Goal: Task Accomplishment & Management: Manage account settings

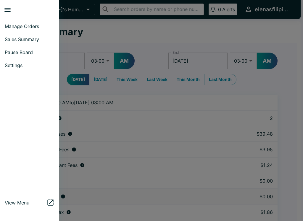
select select "03:00"
click at [21, 29] on span "Manage Orders" at bounding box center [30, 26] width 50 height 6
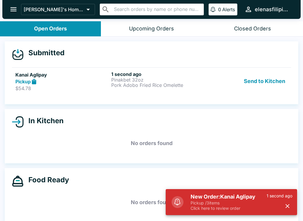
click at [89, 77] on h5 "Kanai Aglipay" at bounding box center [61, 74] width 93 height 7
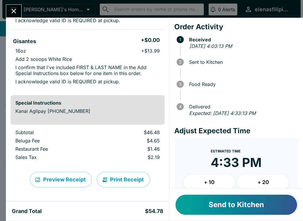
scroll to position [137, 0]
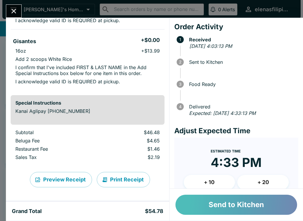
click at [208, 208] on button "Send to Kitchen" at bounding box center [236, 205] width 122 height 20
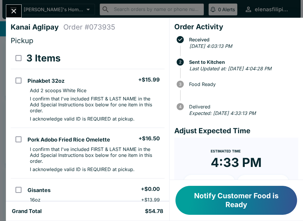
scroll to position [0, 0]
click at [240, 205] on button "Notify Customer Food is Ready" at bounding box center [236, 200] width 122 height 29
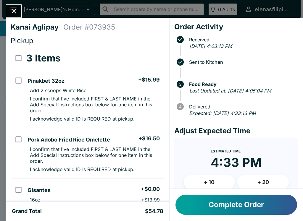
click at [17, 11] on icon "Close" at bounding box center [14, 11] width 8 height 8
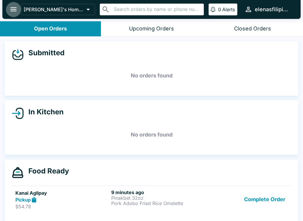
click at [14, 9] on icon "open drawer" at bounding box center [13, 9] width 8 height 8
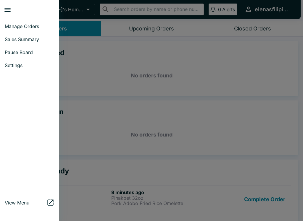
click at [29, 54] on span "Pause Board" at bounding box center [30, 52] width 50 height 6
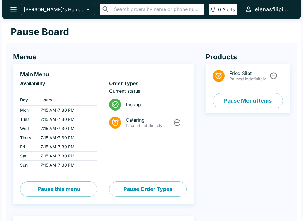
click at [272, 77] on icon "Unpause" at bounding box center [273, 76] width 8 height 8
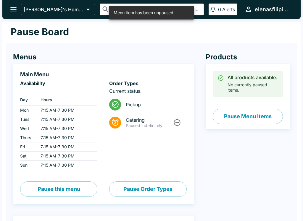
click at [247, 120] on button "Pause Menu Items" at bounding box center [248, 116] width 70 height 15
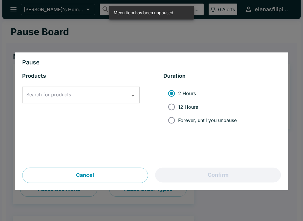
click at [97, 100] on input "Search for products" at bounding box center [76, 95] width 103 height 11
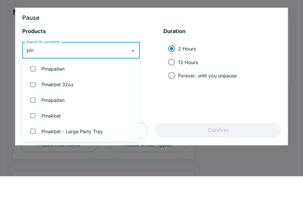
type input "[PERSON_NAME]"
click at [31, 123] on input "checkbox" at bounding box center [33, 129] width 12 height 12
checkbox input "true"
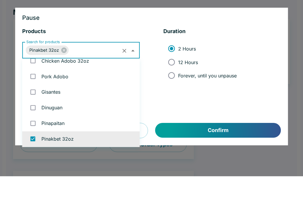
click at [173, 114] on input "Forever, until you unpause" at bounding box center [171, 120] width 13 height 13
radio input "true"
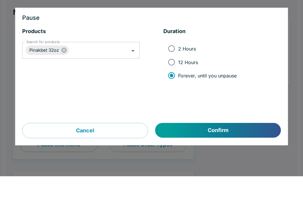
scroll to position [45, 0]
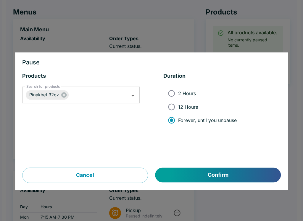
click at [230, 178] on button "Confirm" at bounding box center [217, 175] width 125 height 15
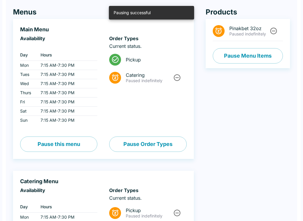
scroll to position [0, 0]
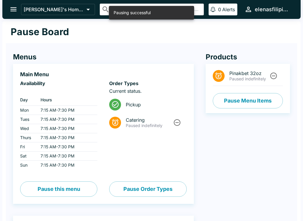
click at [13, 9] on icon "open drawer" at bounding box center [13, 9] width 6 height 4
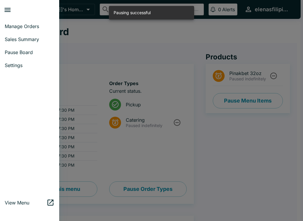
click at [30, 26] on span "Manage Orders" at bounding box center [30, 26] width 50 height 6
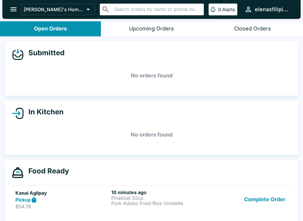
click at [139, 204] on p "Pork Adobo Fried Rice Omelette" at bounding box center [157, 203] width 93 height 5
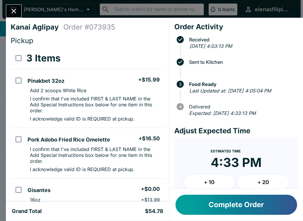
click at [18, 82] on input "orders table" at bounding box center [18, 80] width 13 height 13
click at [145, 61] on button "Refund" at bounding box center [148, 58] width 30 height 15
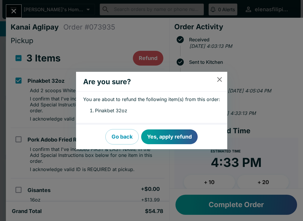
click at [183, 141] on button "Yes, apply refund" at bounding box center [169, 137] width 56 height 15
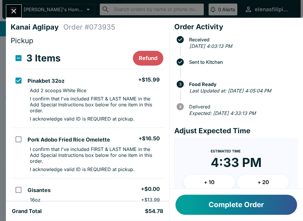
checkbox input "false"
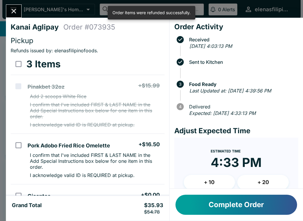
click at [12, 12] on icon "Close" at bounding box center [14, 11] width 8 height 8
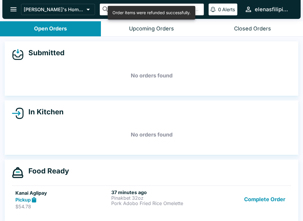
click at [257, 197] on button "Complete Order" at bounding box center [265, 200] width 46 height 20
